Goal: Complete application form

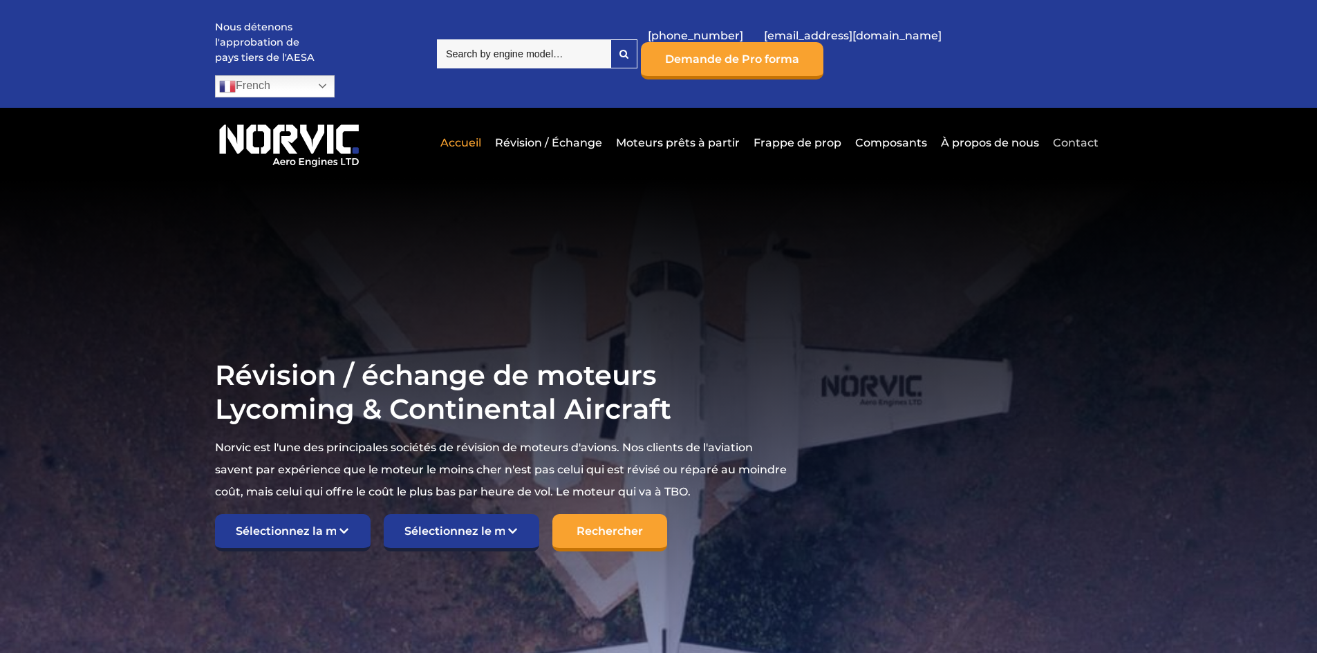
click at [1078, 126] on link "Contact" at bounding box center [1074, 143] width 49 height 34
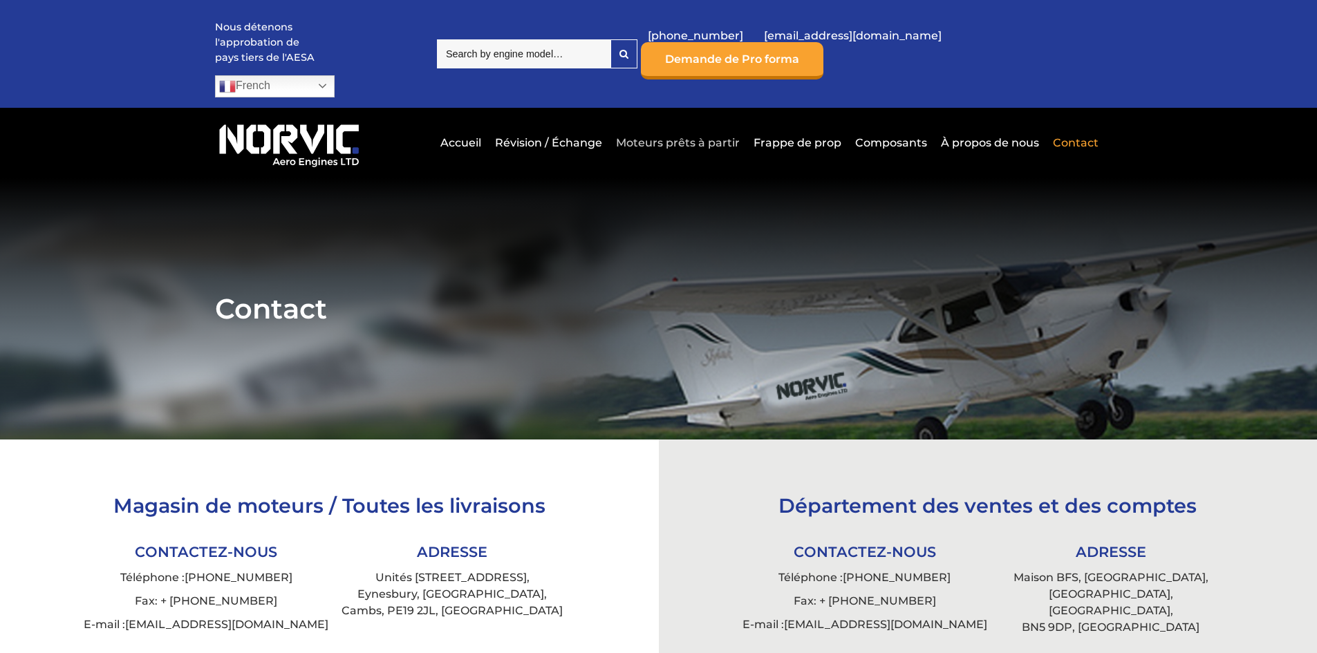
click at [677, 126] on link "Moteurs prêts à partir" at bounding box center [678, 143] width 131 height 34
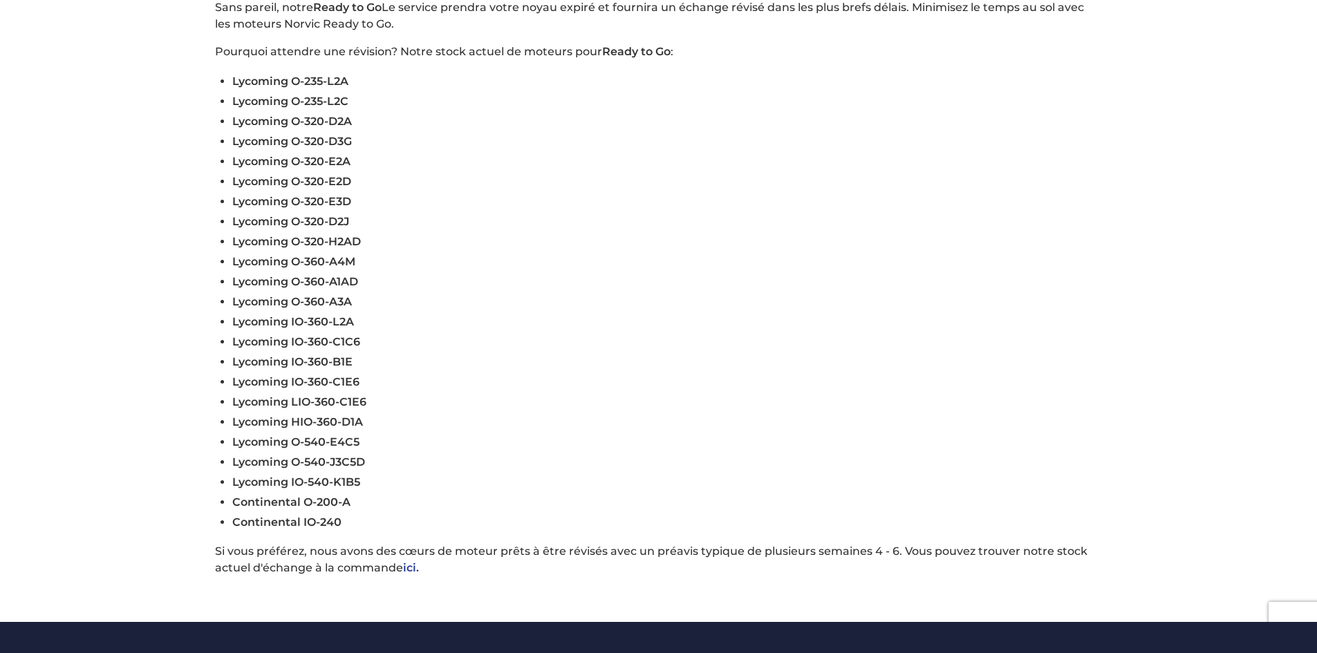
scroll to position [415, 0]
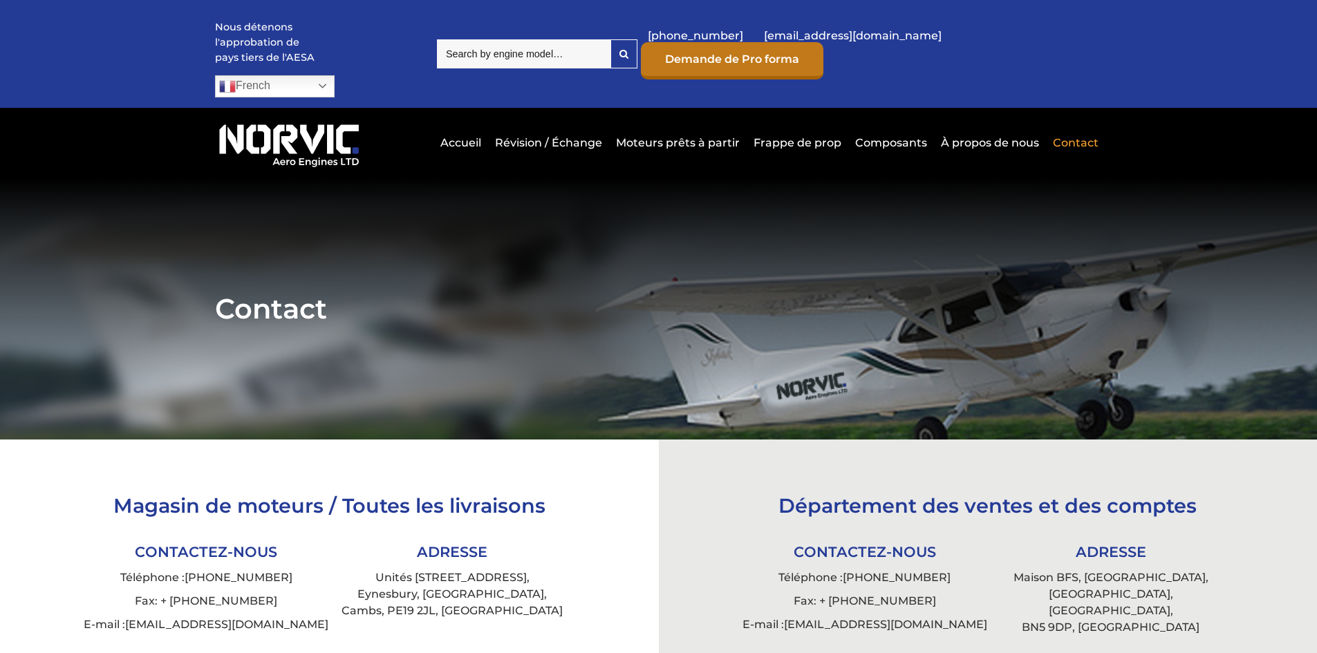
click at [824, 42] on link "Demande de Pro forma" at bounding box center [732, 60] width 183 height 37
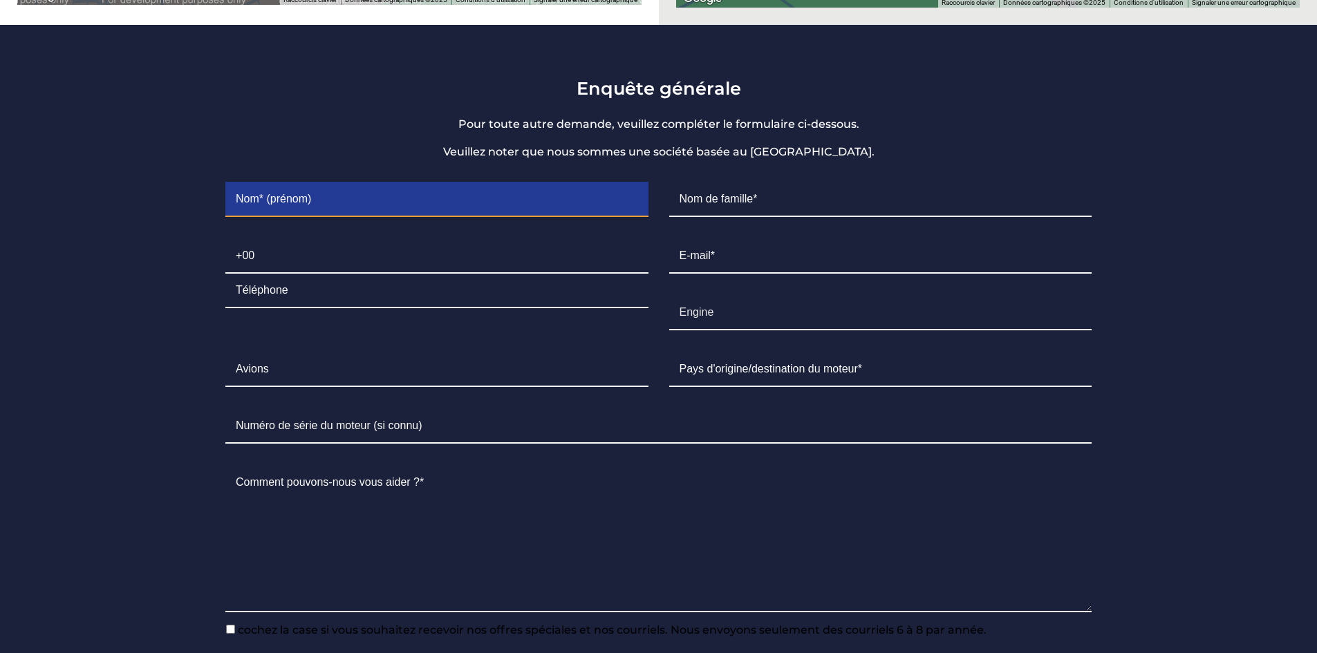
click at [264, 183] on input "Contact form" at bounding box center [436, 200] width 422 height 35
type input "aeroclub de la corse"
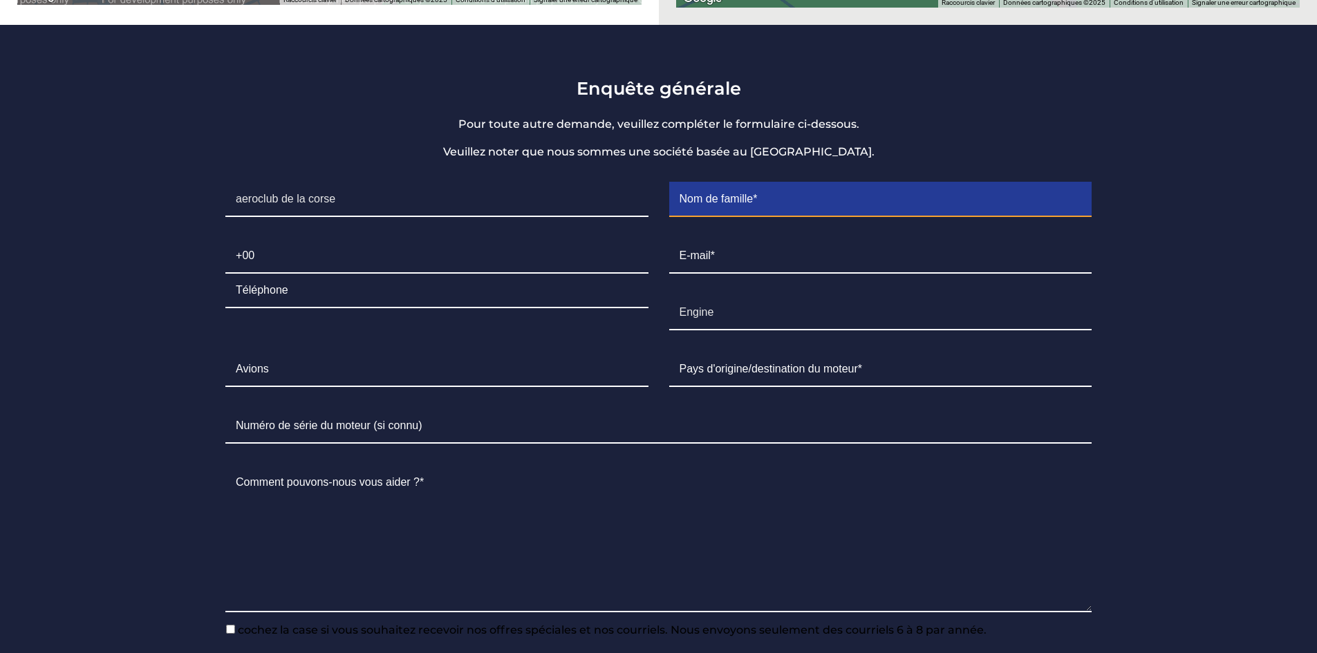
click at [701, 183] on input "Contact form" at bounding box center [880, 200] width 422 height 35
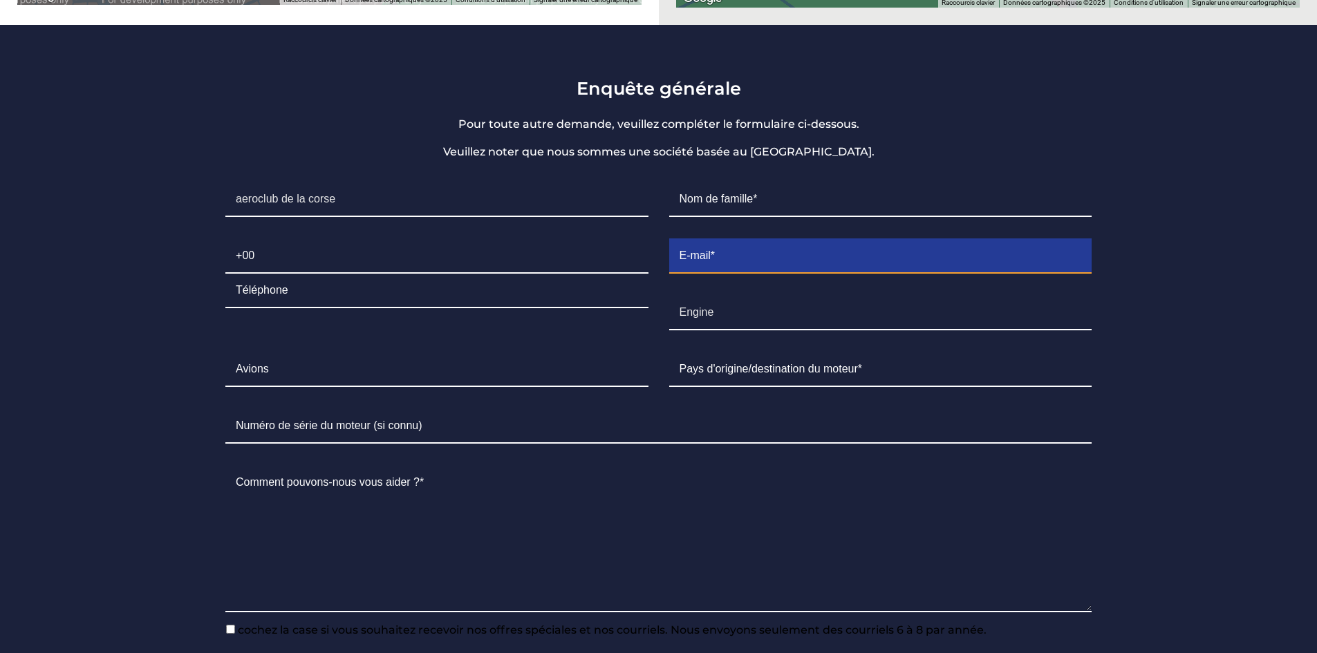
click at [702, 239] on input "Contact form" at bounding box center [880, 256] width 422 height 35
type input "accmeca2a@gmail.com"
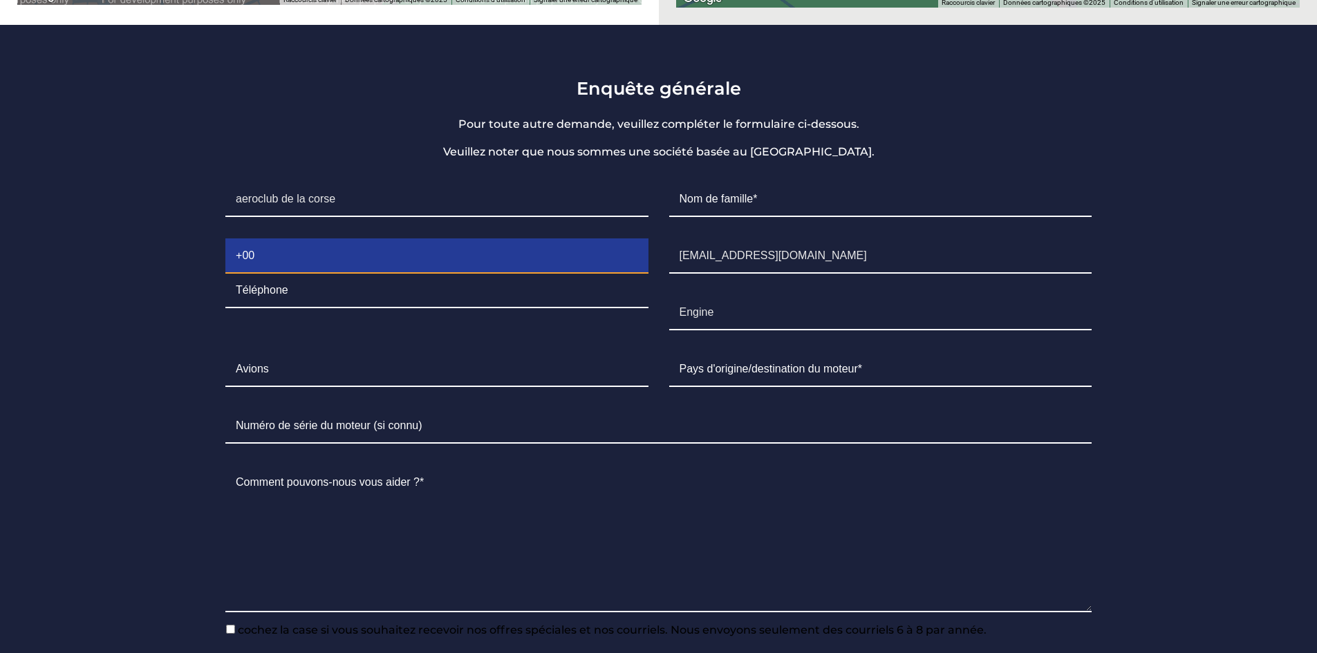
click at [272, 239] on input "Contact form" at bounding box center [436, 256] width 422 height 35
type input "33679908416"
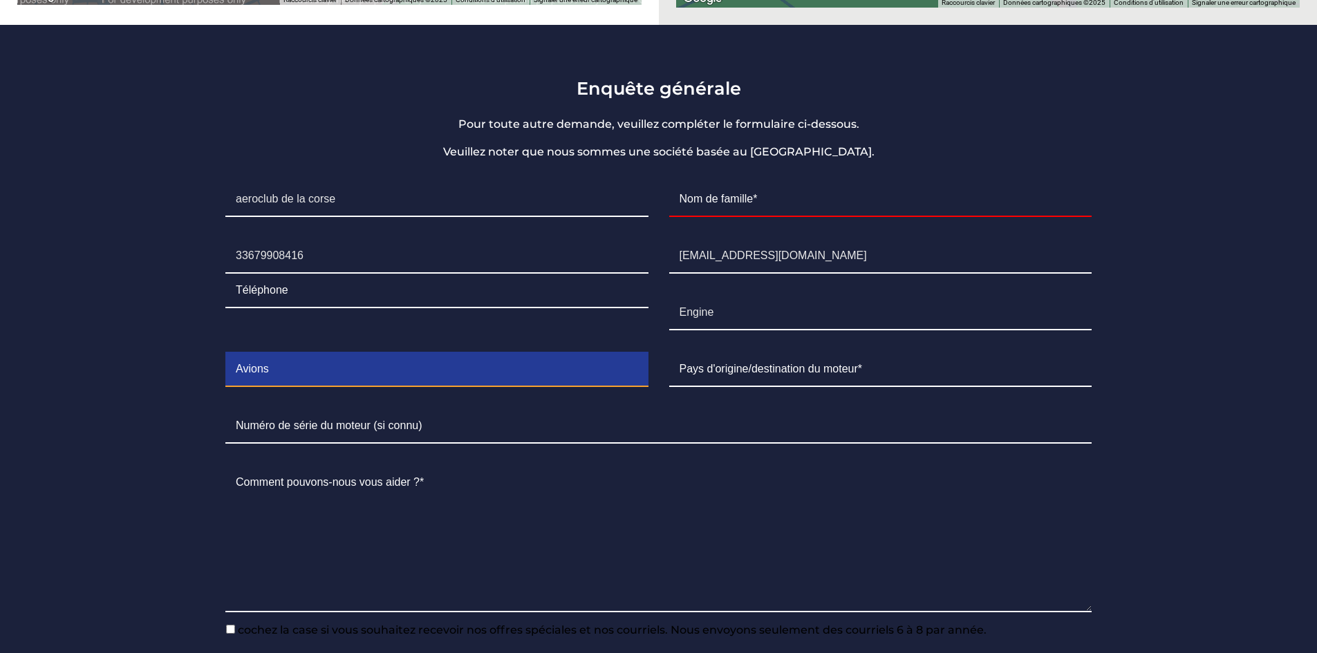
click at [289, 353] on input "Contact form" at bounding box center [436, 370] width 422 height 35
type input "C172 SP"
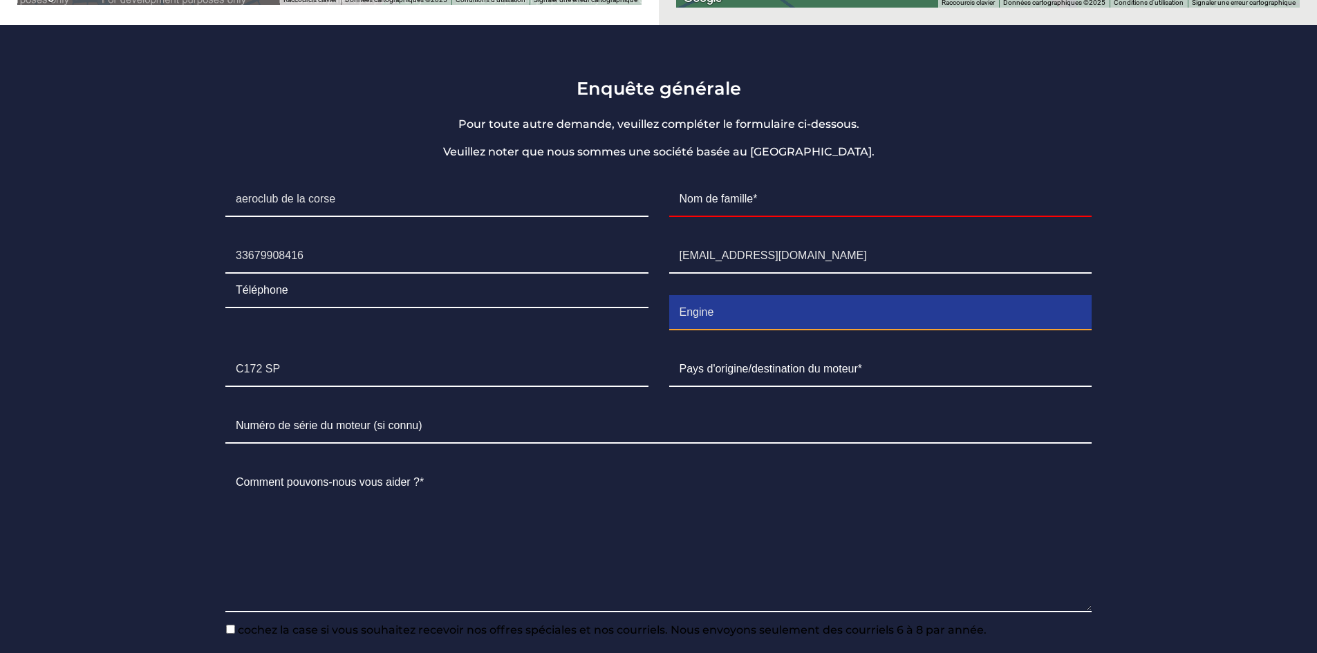
click at [724, 296] on input "Engine" at bounding box center [880, 313] width 422 height 35
type input "EngineIO-360-L2A"
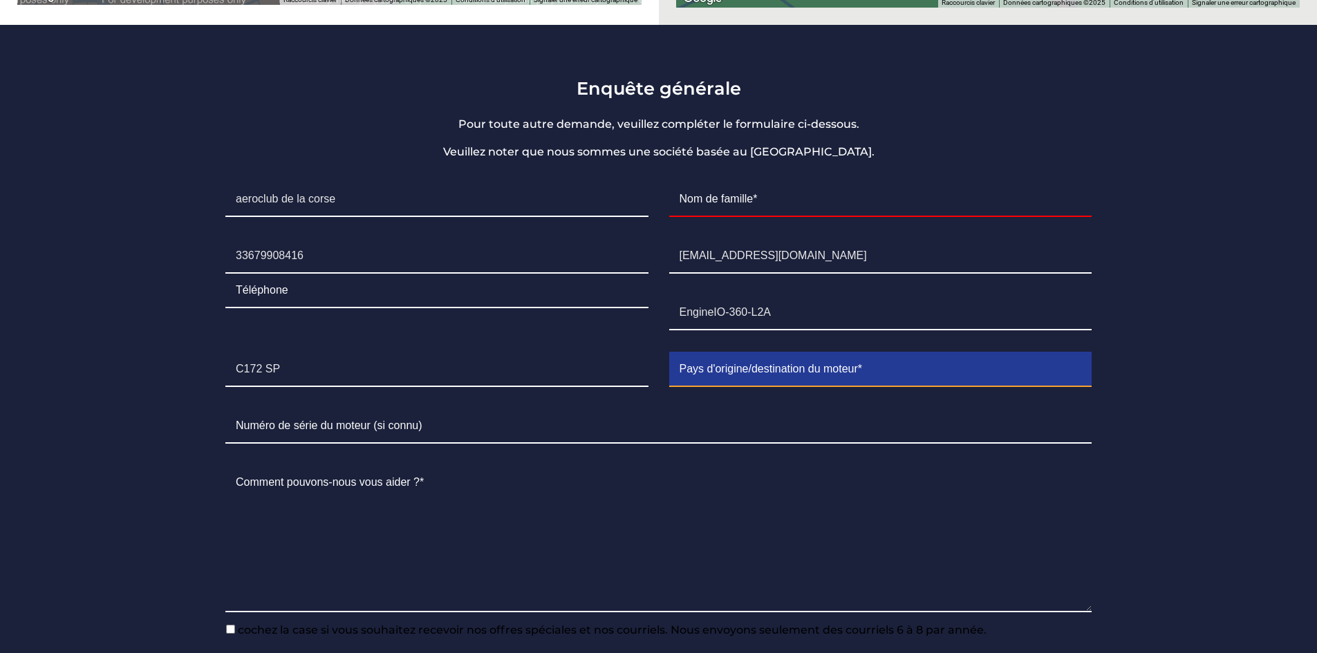
click at [728, 353] on input "Contact form" at bounding box center [880, 370] width 422 height 35
type input "France Corse"
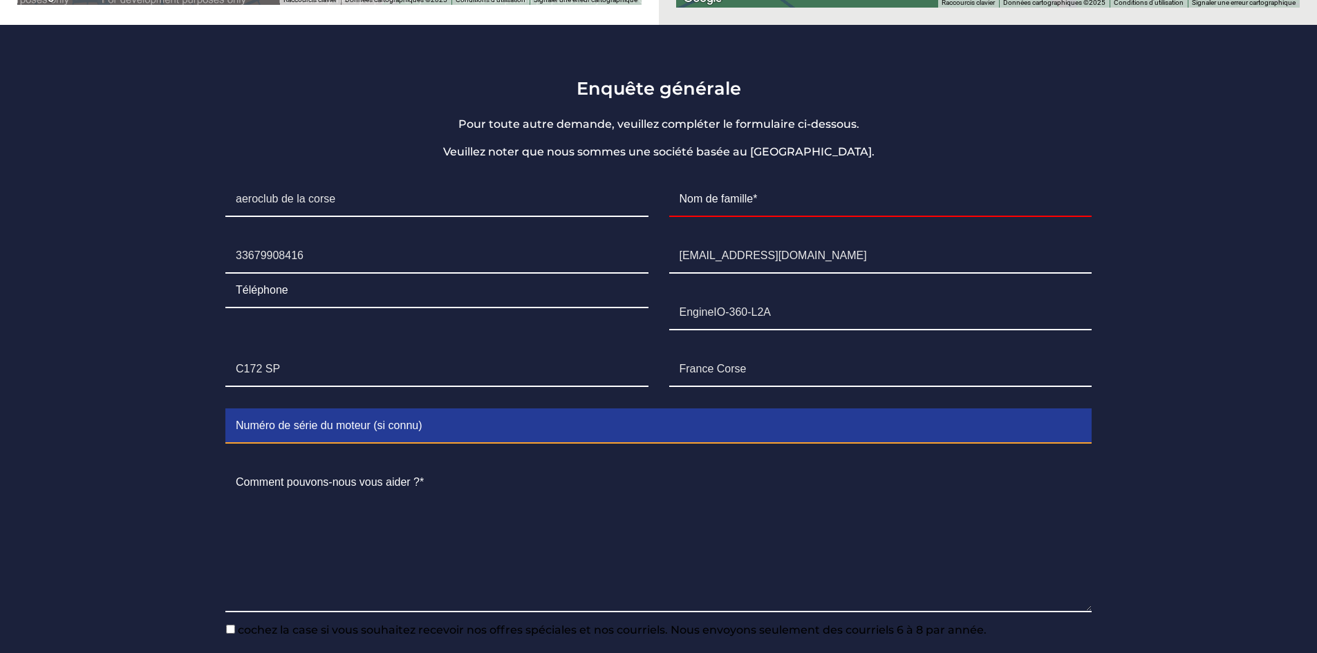
click at [275, 409] on input "Contact form" at bounding box center [658, 426] width 866 height 35
type input "L-28798-51A"
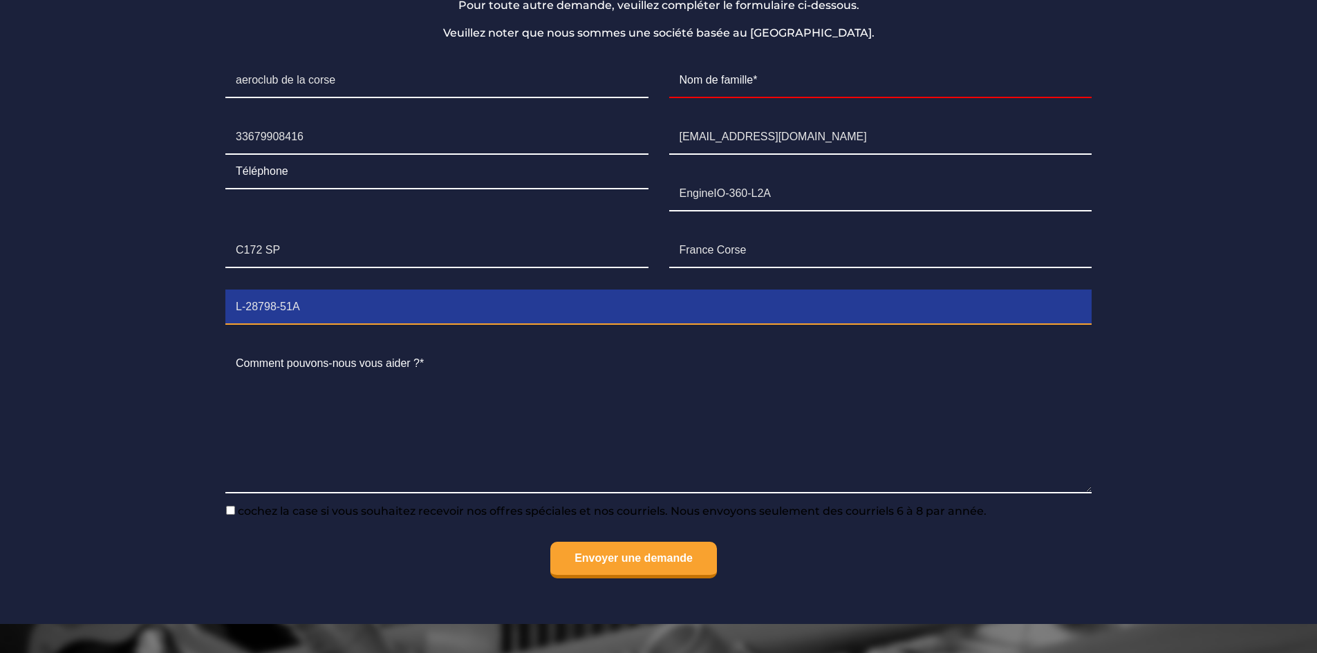
scroll to position [1278, 0]
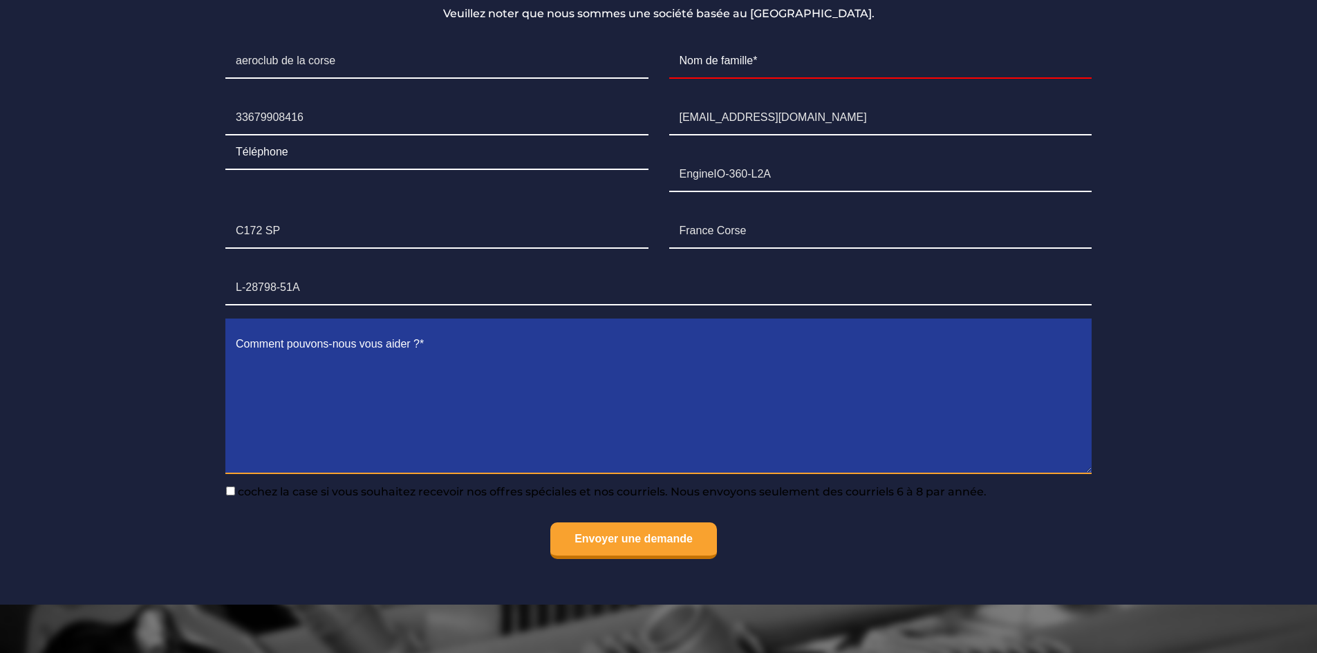
click at [313, 370] on textarea "Contact form" at bounding box center [658, 401] width 866 height 147
type textarea "r"
click at [318, 328] on textarea "correction adress mail" at bounding box center [658, 401] width 866 height 147
type textarea "correction adresse mail"
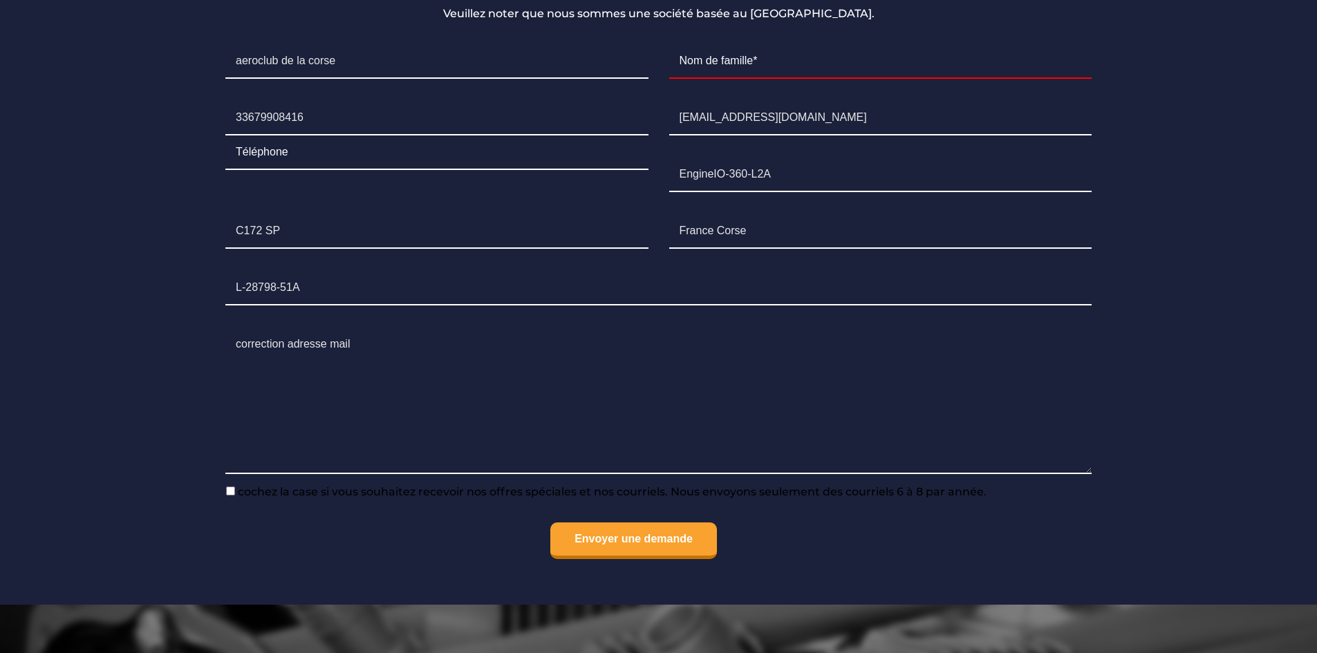
click at [229, 487] on input"] "cochez la case si vous souhaitez recevoir nos offres spéciales et nos courriels…" at bounding box center [230, 491] width 9 height 9
checkbox input"] "true"
click at [633, 523] on input "Envoyer une demande" at bounding box center [633, 541] width 167 height 37
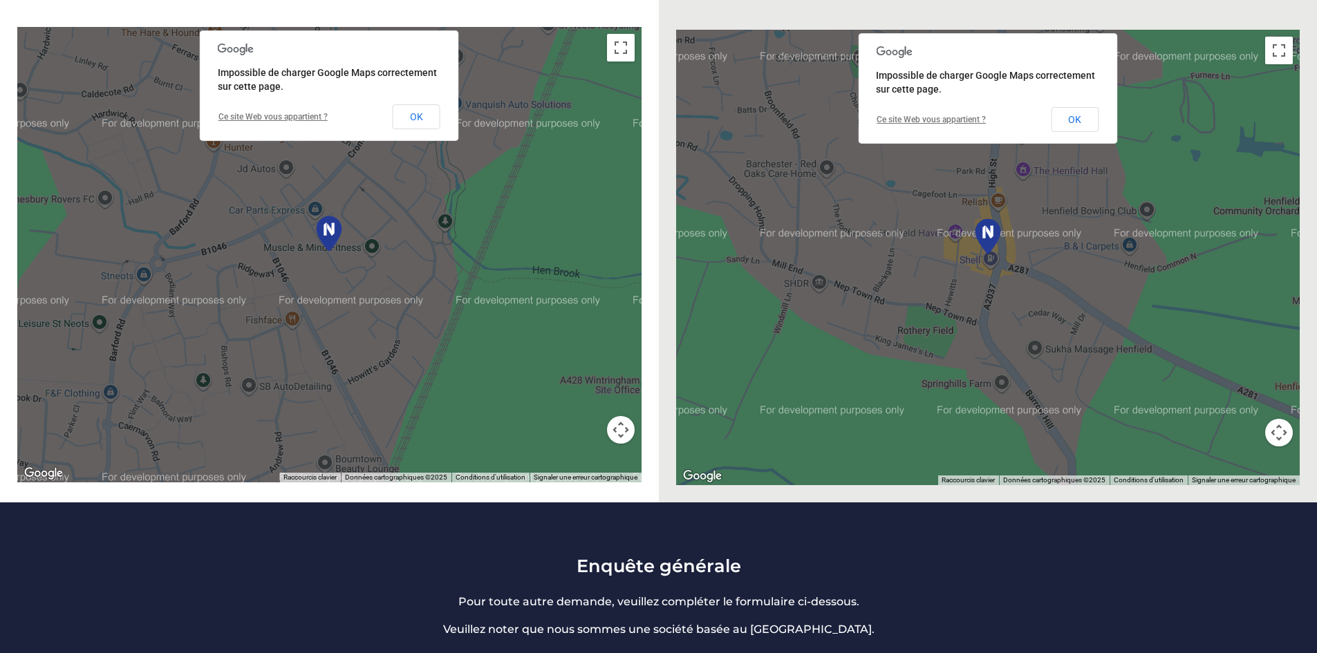
scroll to position [448, 0]
